Goal: Task Accomplishment & Management: Use online tool/utility

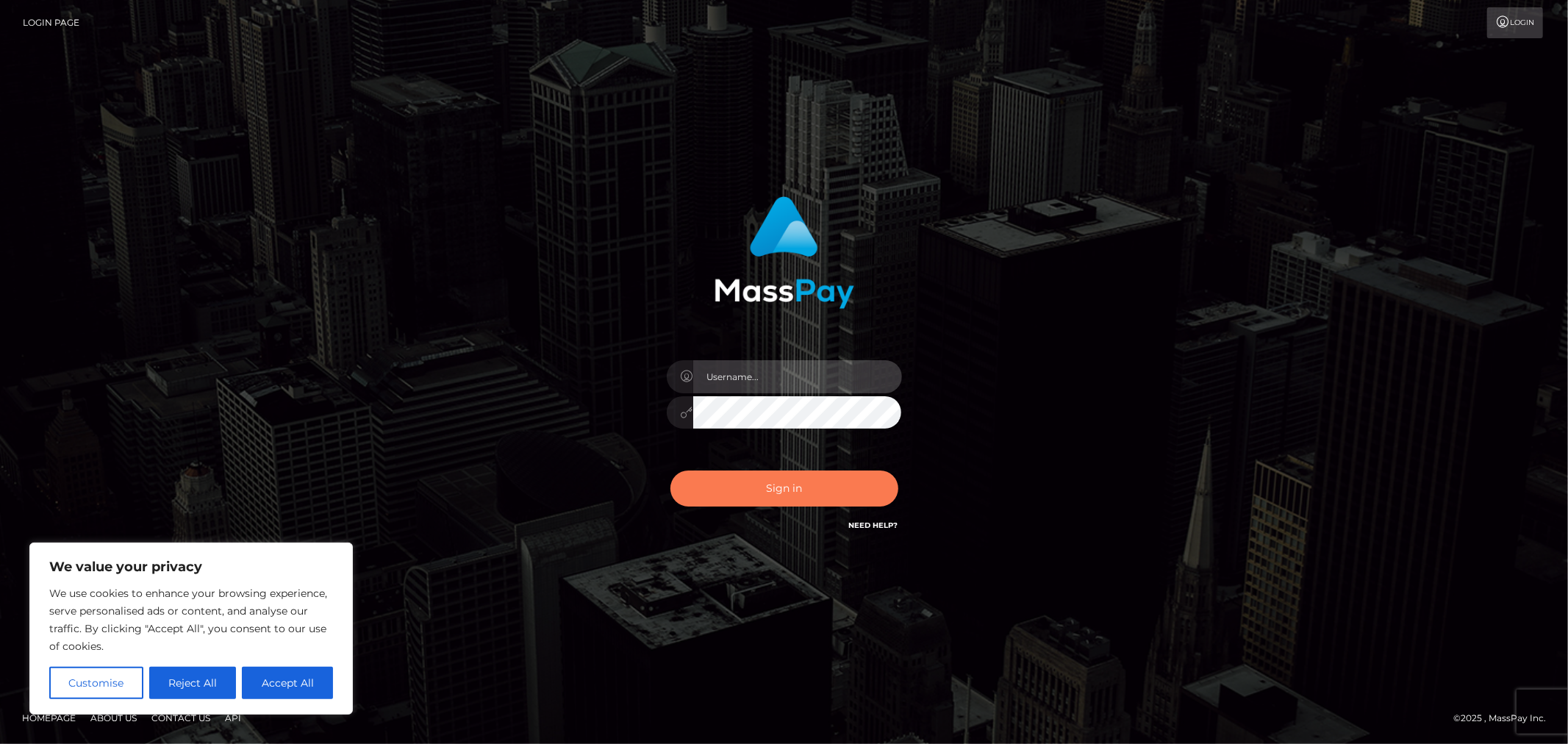
type input "MJSamelo"
click at [788, 483] on button "Sign in" at bounding box center [784, 489] width 228 height 36
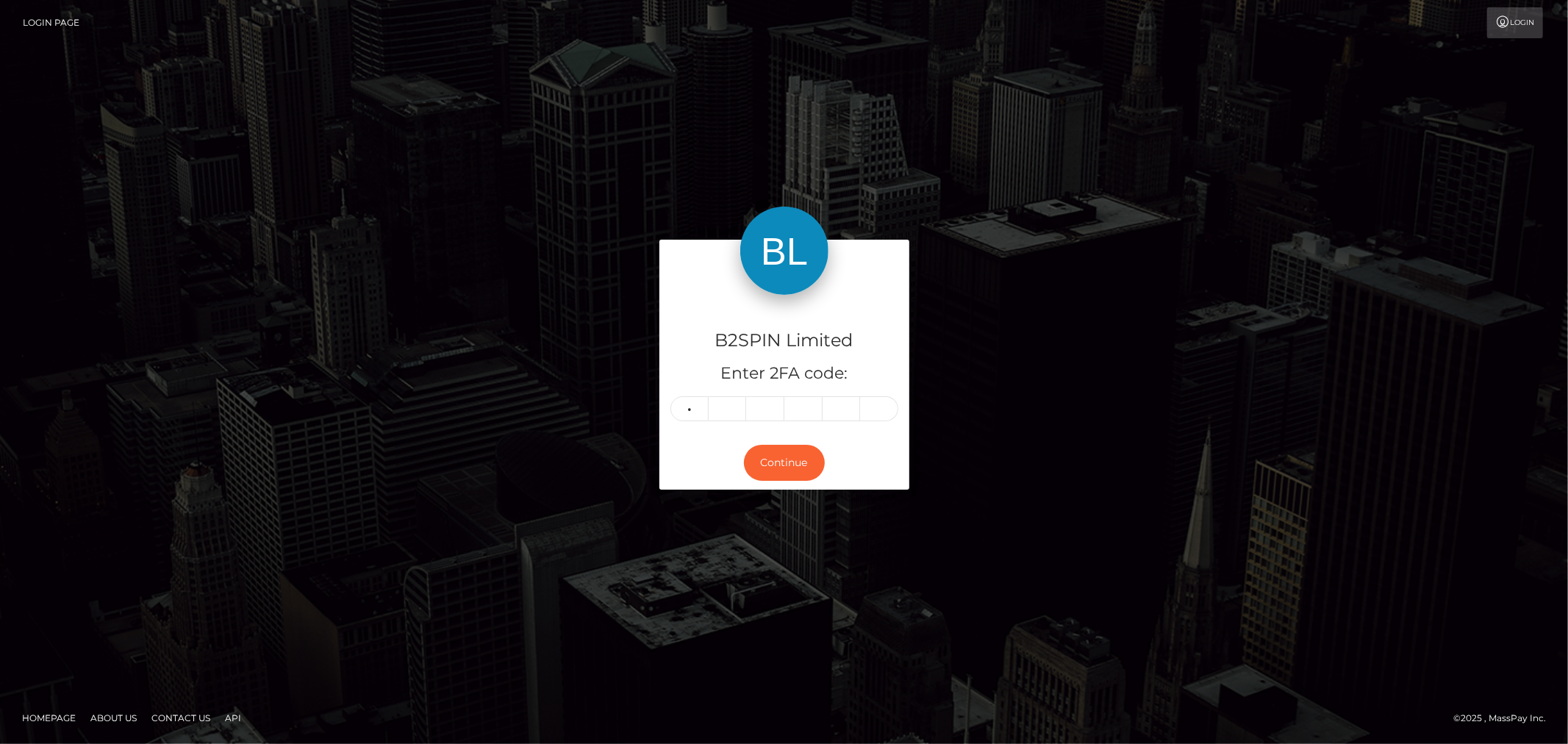
type input "2"
type input "4"
type input "0"
type input "4"
type input "2"
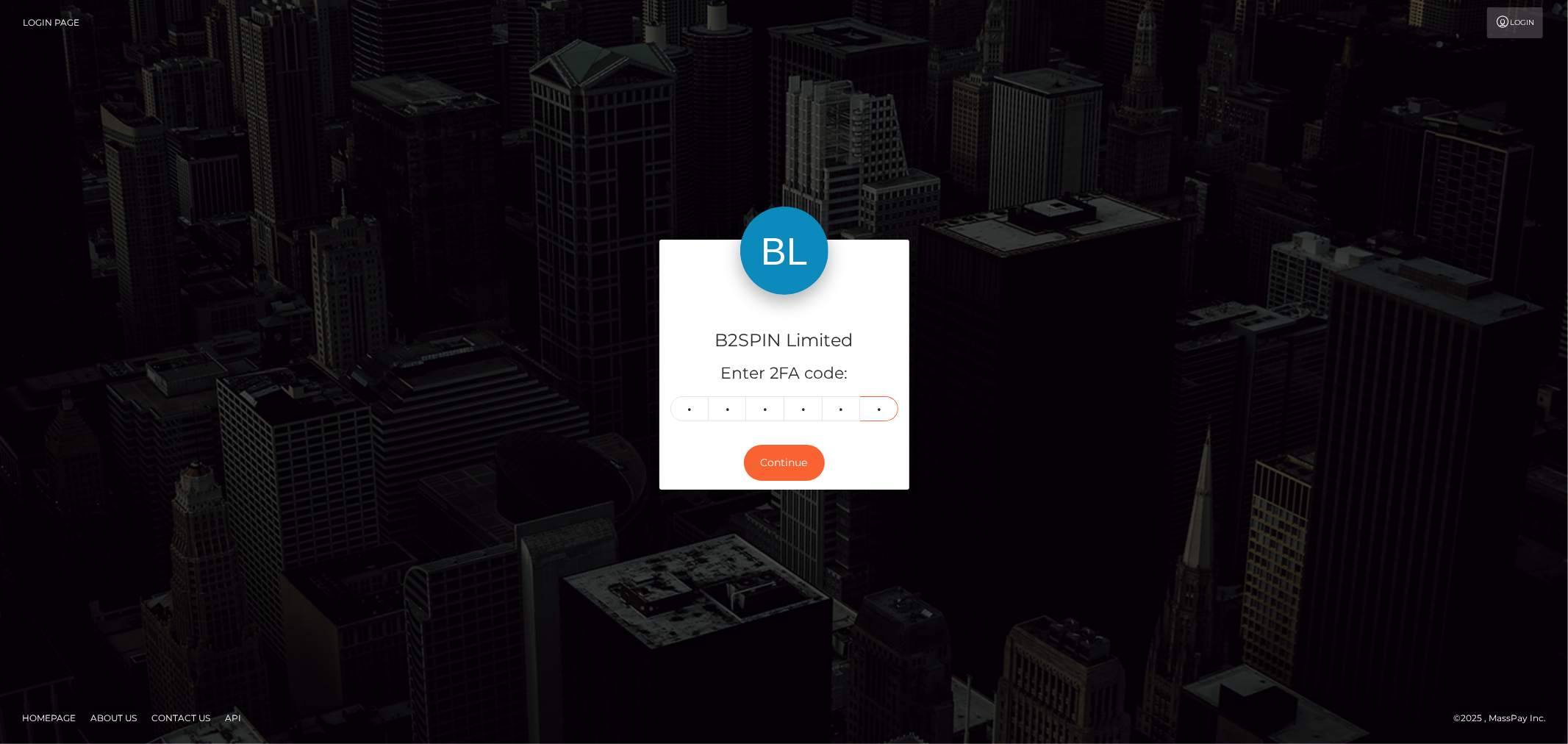
type input "2"
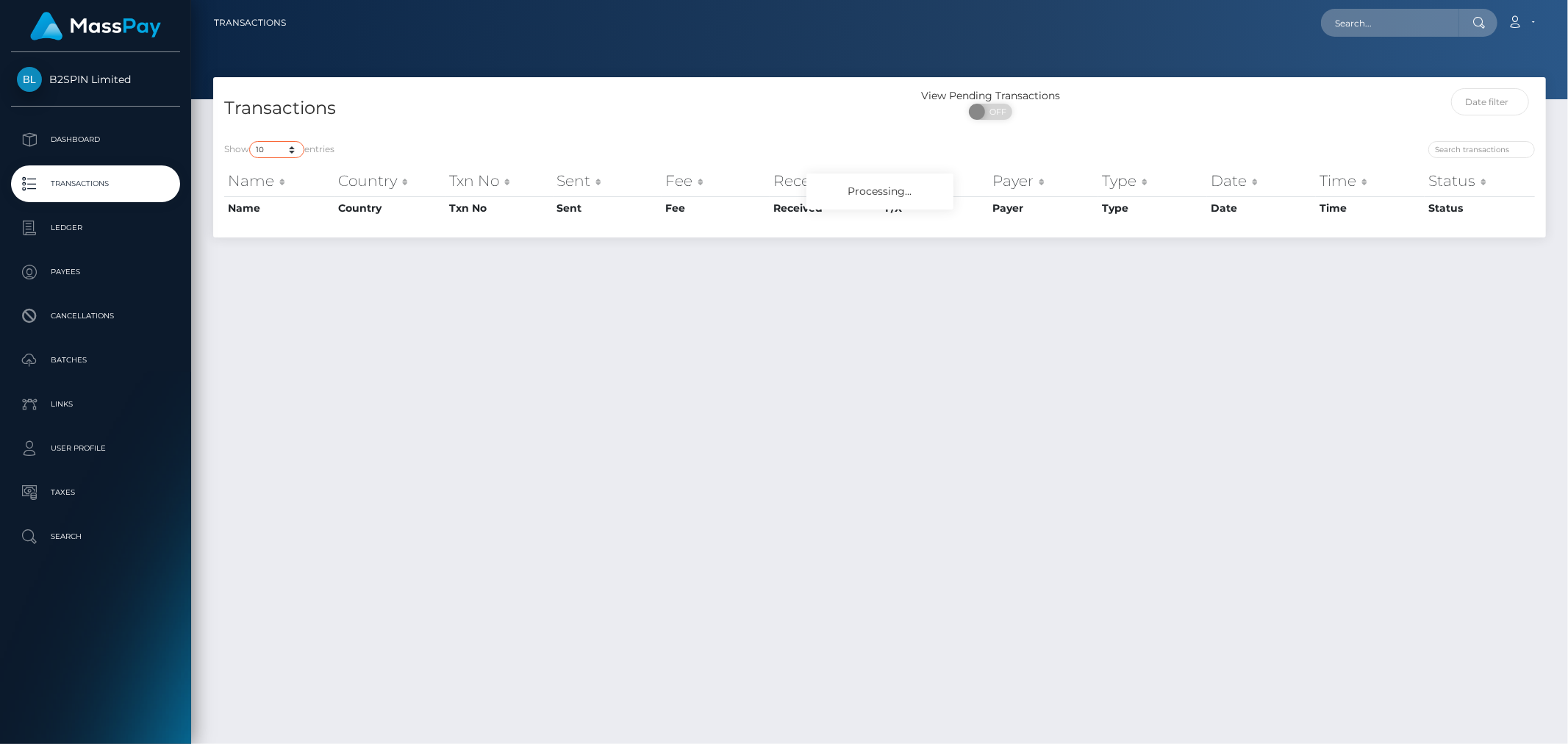
click at [285, 149] on select "10 25 50 100 250 500 1,000 3,500" at bounding box center [277, 149] width 55 height 17
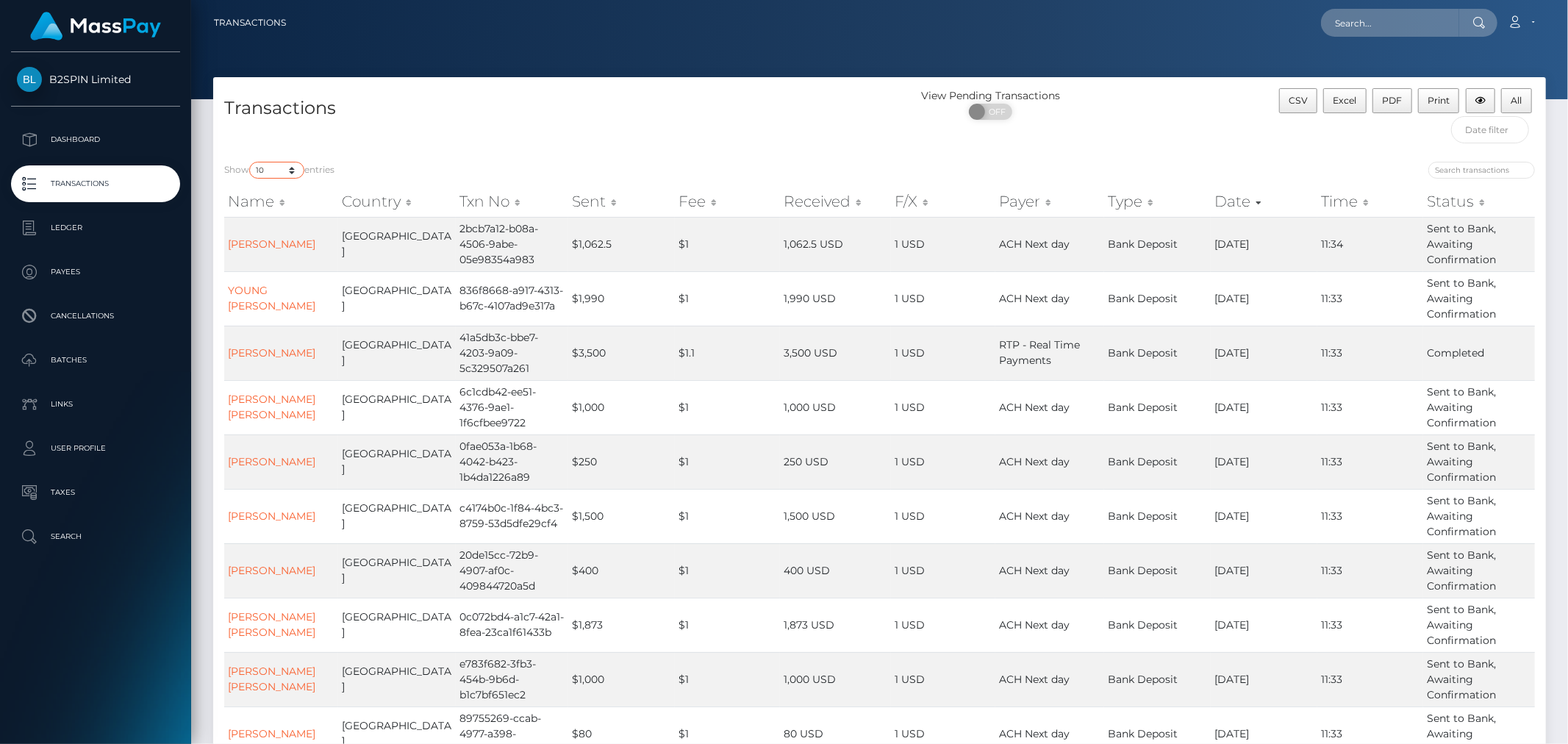
select select "3500"
click at [251, 162] on select "10 25 50 100 250 500 1,000 3,500" at bounding box center [277, 170] width 55 height 17
click at [988, 112] on span "OFF" at bounding box center [995, 112] width 37 height 16
checkbox input "true"
click at [1341, 101] on span "Excel" at bounding box center [1345, 100] width 23 height 11
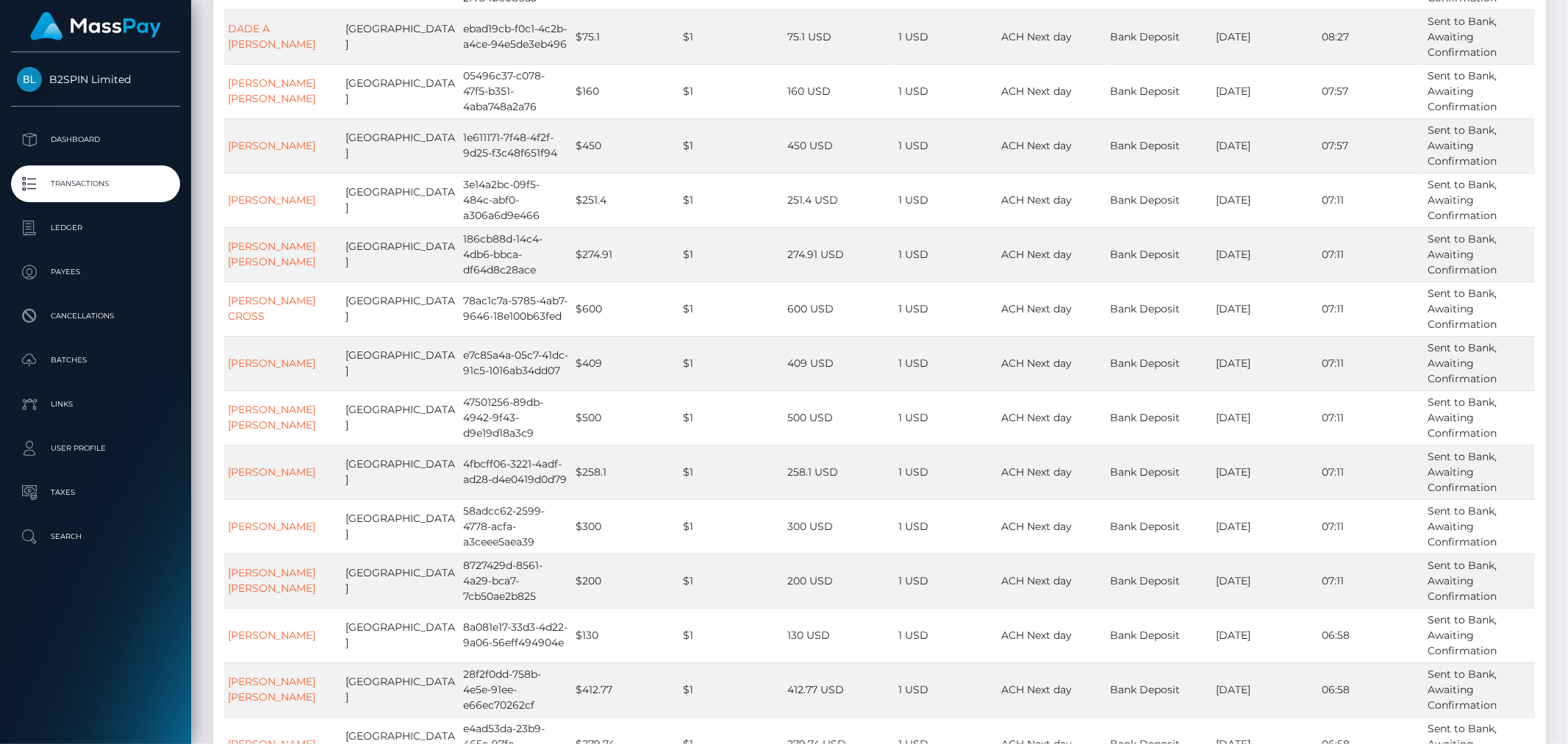
scroll to position [1633, 0]
